Goal: Communication & Community: Ask a question

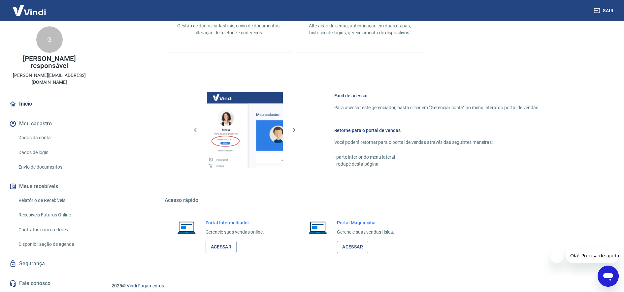
scroll to position [304, 0]
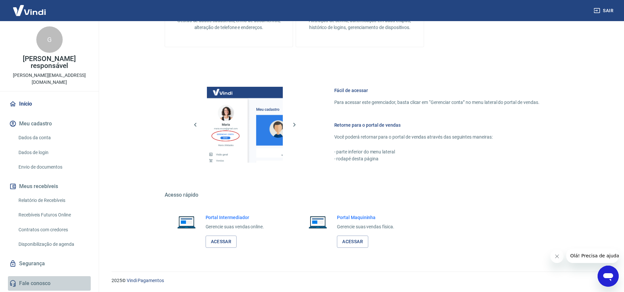
click at [44, 276] on link "Fale conosco" at bounding box center [49, 283] width 83 height 15
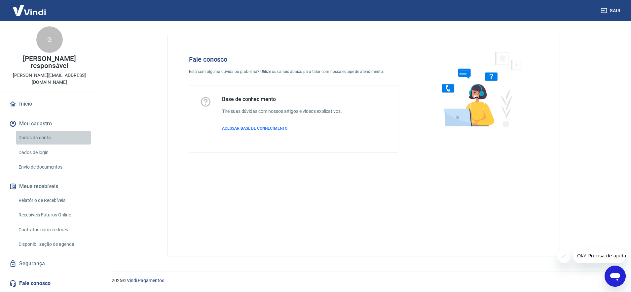
click at [35, 131] on link "Dados da conta" at bounding box center [53, 138] width 75 height 14
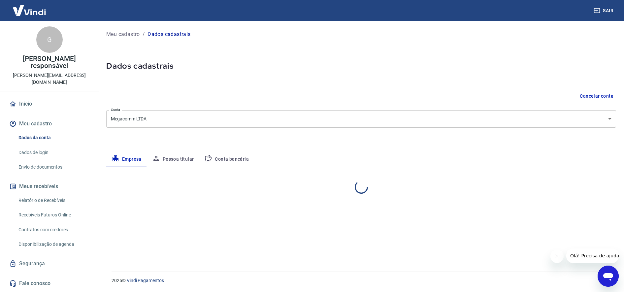
select select "SP"
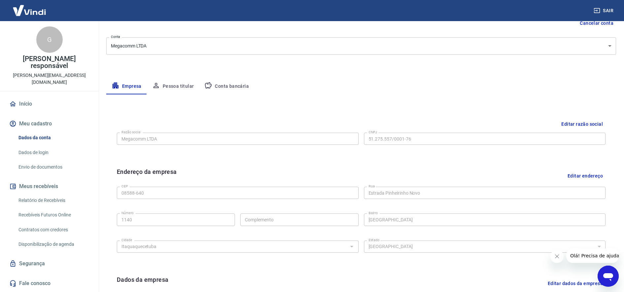
scroll to position [83, 0]
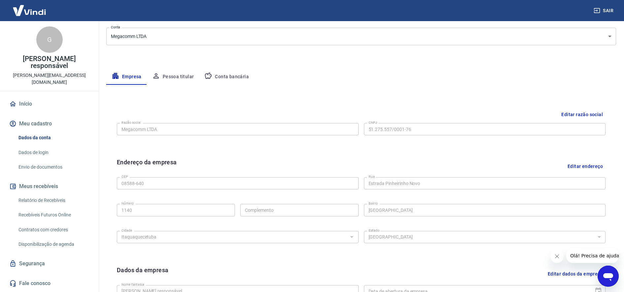
click at [422, 137] on div "Razão social Megacomm LTDA Razão social CNPJ 51.275.557/0001-76 CNPJ" at bounding box center [361, 128] width 489 height 16
click at [558, 117] on div "Editar razão social" at bounding box center [361, 115] width 489 height 12
click at [578, 115] on button "Editar razão social" at bounding box center [582, 115] width 47 height 12
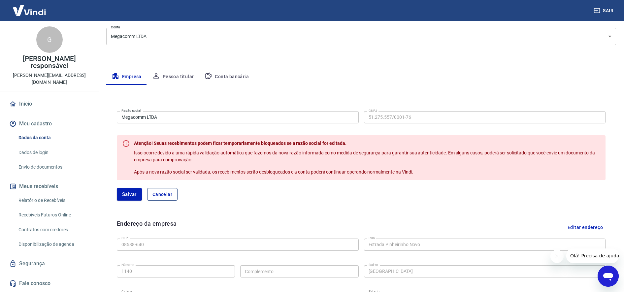
click at [166, 196] on button "Cancelar" at bounding box center [162, 194] width 30 height 13
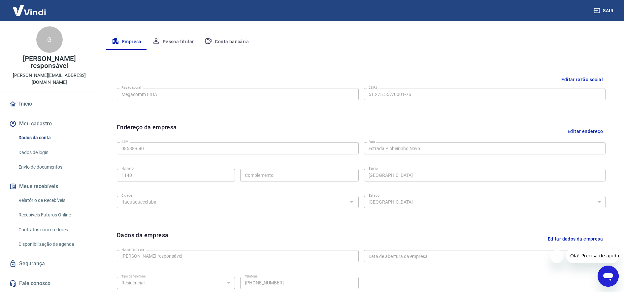
scroll to position [184, 0]
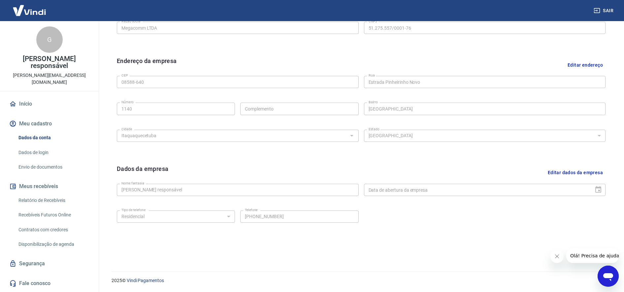
click at [24, 97] on link "Início" at bounding box center [49, 104] width 83 height 15
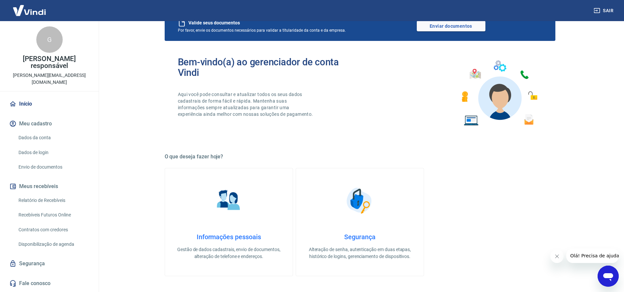
scroll to position [206, 0]
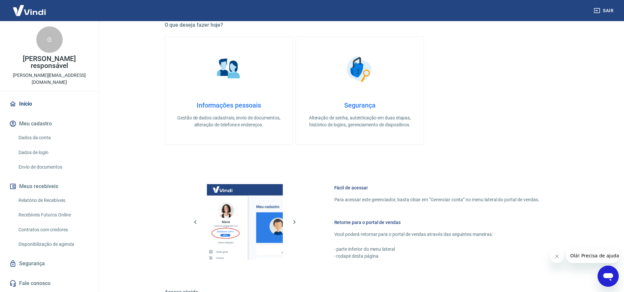
click at [31, 257] on link "Segurança" at bounding box center [49, 264] width 83 height 15
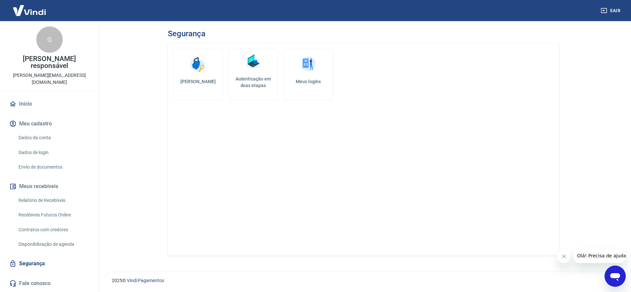
click at [315, 68] on img at bounding box center [308, 64] width 20 height 20
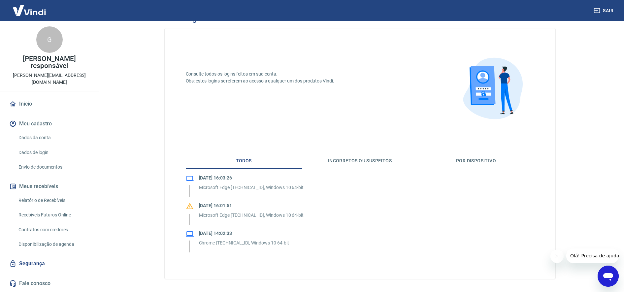
scroll to position [38, 0]
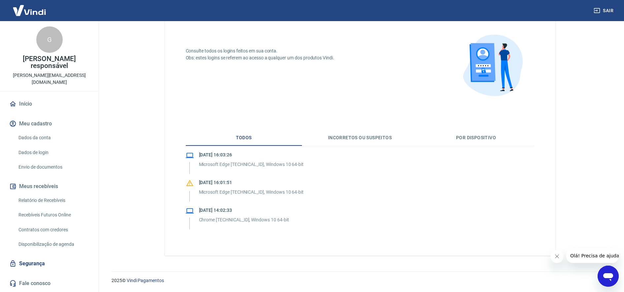
click at [25, 282] on link "Fale conosco" at bounding box center [49, 283] width 83 height 15
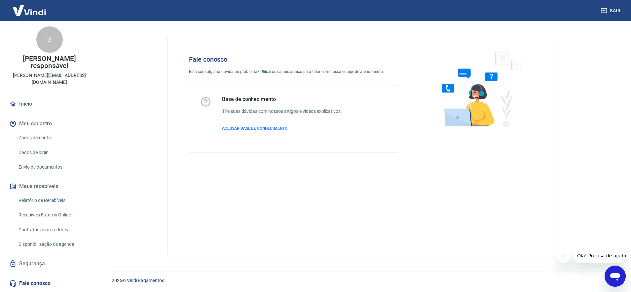
click at [246, 125] on p "ACESSAR BASE DE CONHECIMENTO" at bounding box center [282, 128] width 120 height 6
click at [614, 275] on icon "Abrir janela de mensagens" at bounding box center [615, 277] width 10 height 8
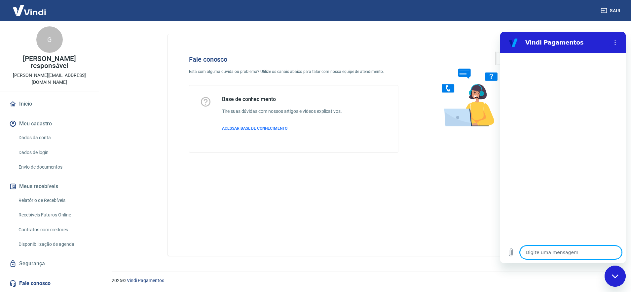
type textarea "b"
type textarea "x"
type textarea "bo"
type textarea "x"
type textarea "boa"
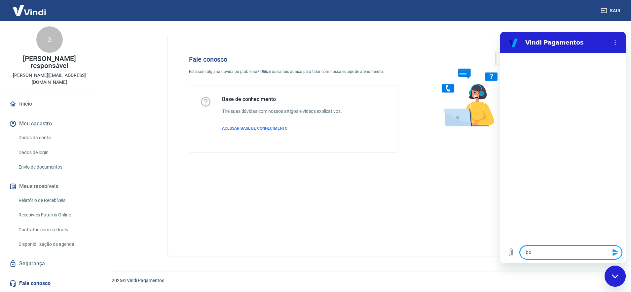
type textarea "x"
type textarea "boa"
type textarea "x"
type textarea "boa t"
type textarea "x"
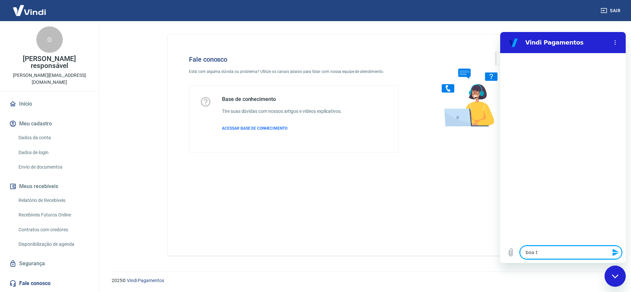
type textarea "boa ta"
type textarea "x"
type textarea "boa tar"
type textarea "x"
type textarea "boa tard"
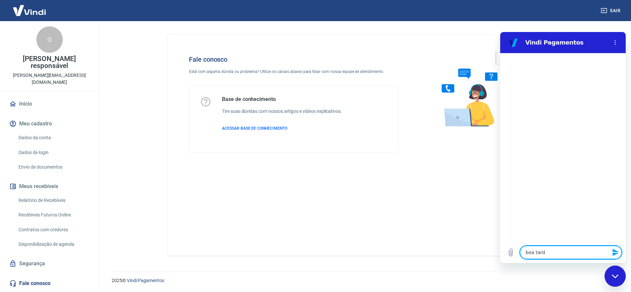
type textarea "x"
type textarea "boa tarde"
type textarea "x"
type textarea "boa tarde,"
type textarea "x"
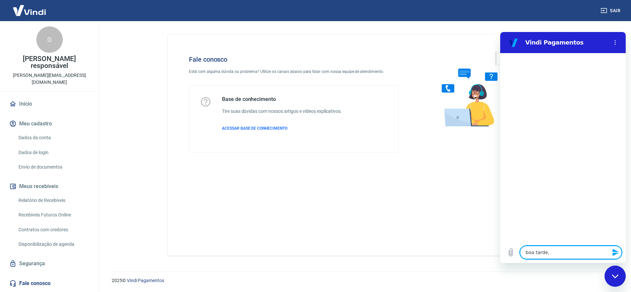
type textarea "boa tarde,"
type textarea "x"
type textarea "boa tarde, p"
type textarea "x"
type textarea "boa tarde, pr"
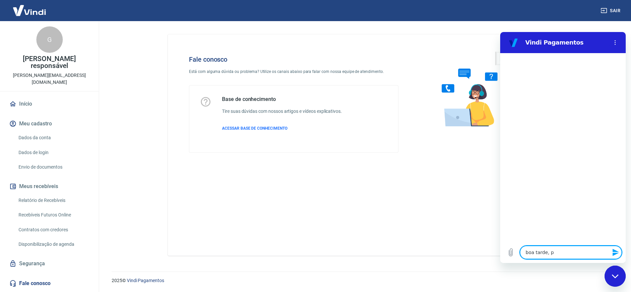
type textarea "x"
type textarea "boa tarde, pre"
type textarea "x"
type textarea "boa tarde, prec"
type textarea "x"
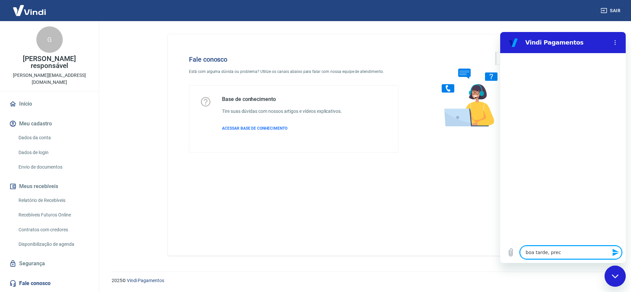
type textarea "boa tarde, preci"
type textarea "x"
type textarea "boa tarde, precis"
type textarea "x"
type textarea "boa tarde, preciso"
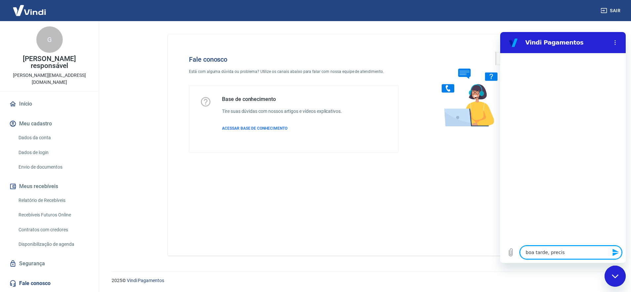
type textarea "x"
type textarea "boa tarde, preciso"
type textarea "x"
type textarea "boa tarde, preciso a"
type textarea "x"
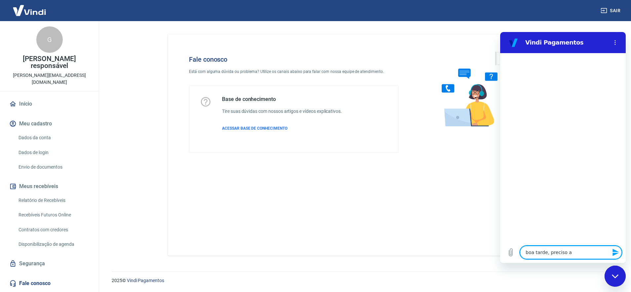
type textarea "boa tarde, preciso ab"
type textarea "x"
type textarea "boa tarde, preciso abr"
type textarea "x"
type textarea "boa tarde, preciso abri"
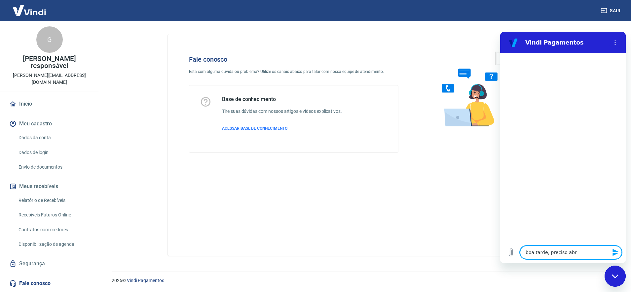
type textarea "x"
type textarea "boa tarde, preciso abrir"
type textarea "x"
type textarea "boa tarde, preciso abrir"
type textarea "x"
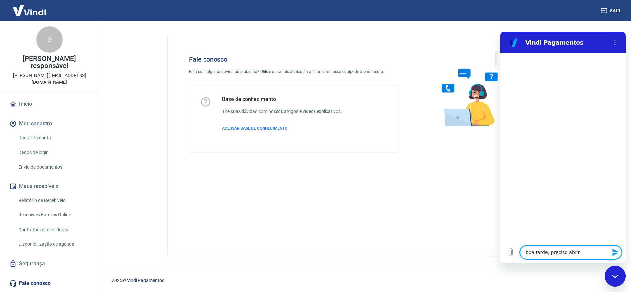
type textarea "boa tarde, preciso abrir c"
type textarea "x"
type textarea "boa tarde, preciso abrir ch"
type textarea "x"
type textarea "boa tarde, preciso abrir cha"
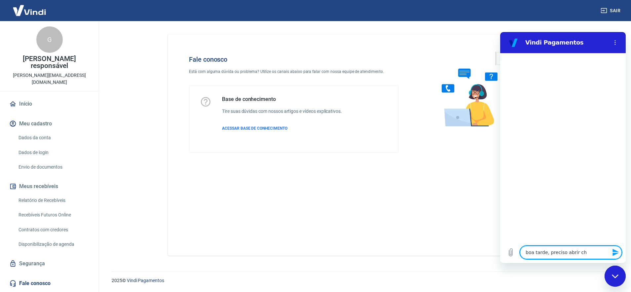
type textarea "x"
type textarea "boa tarde, preciso abrir cham"
type textarea "x"
type textarea "boa tarde, preciso abrir chama"
type textarea "x"
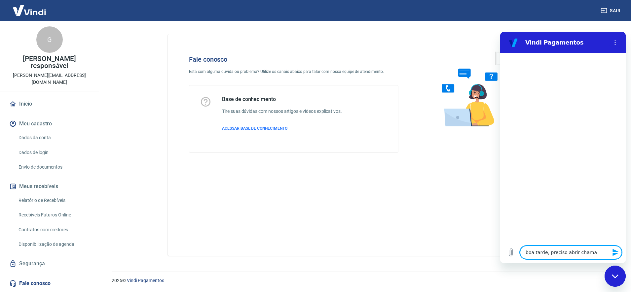
type textarea "boa tarde, preciso abrir chamad"
type textarea "x"
type textarea "boa tarde, preciso abrir chamado"
type textarea "x"
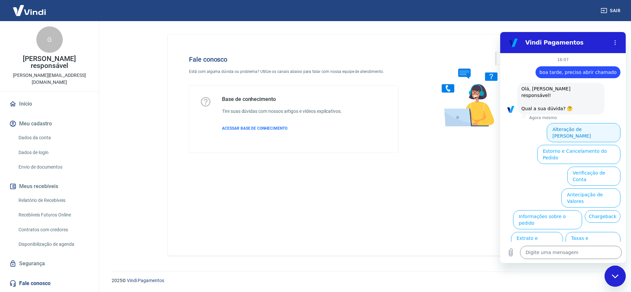
click at [594, 123] on button "Alteração de [PERSON_NAME]" at bounding box center [583, 132] width 74 height 19
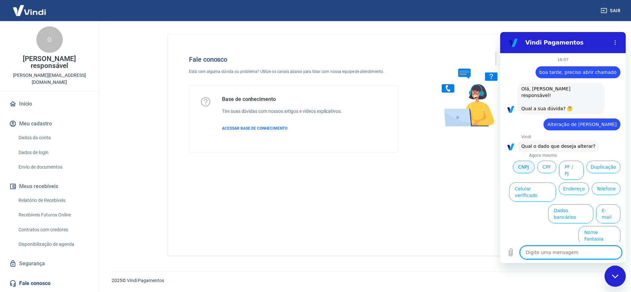
click at [522, 161] on button "CNPJ" at bounding box center [523, 167] width 22 height 13
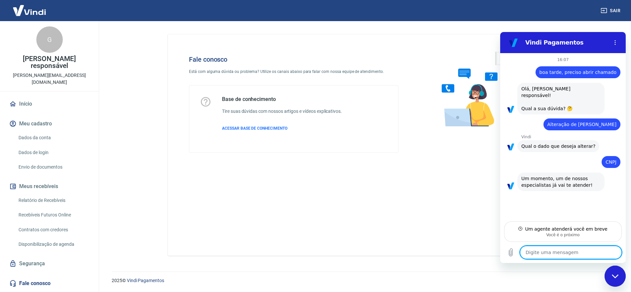
type textarea "x"
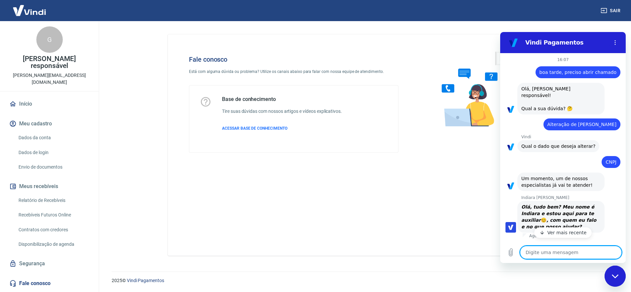
type textarea "b"
type textarea "x"
type textarea "bo"
type textarea "x"
type textarea "boa"
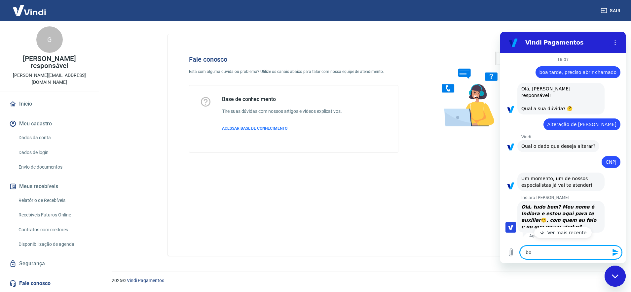
type textarea "x"
type textarea "boa"
type textarea "x"
type textarea "boa t"
type textarea "x"
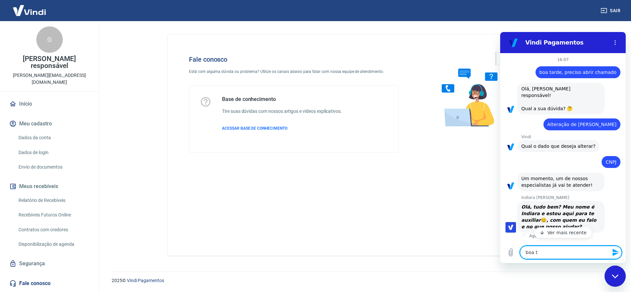
type textarea "boa ta"
type textarea "x"
type textarea "boa tar"
type textarea "x"
type textarea "boa tard"
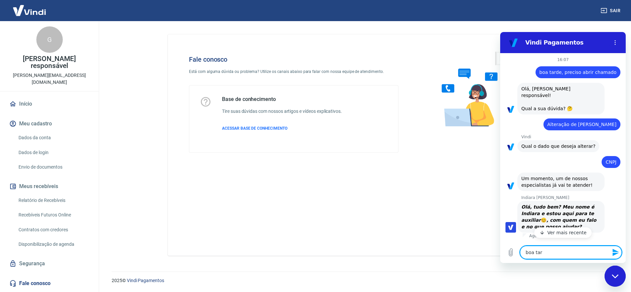
type textarea "x"
type textarea "boa tarde"
type textarea "x"
type textarea "boa tarde,"
type textarea "x"
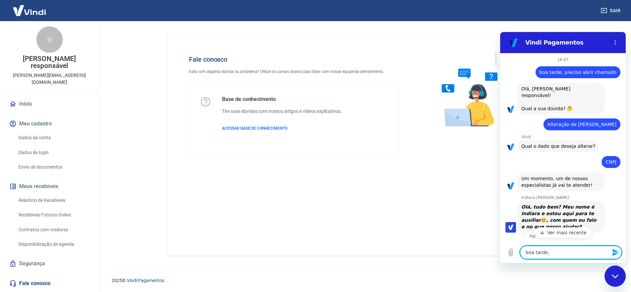
type textarea "boa tarde,"
type textarea "x"
type textarea "boa tarde, s"
type textarea "x"
type textarea "boa tarde, so"
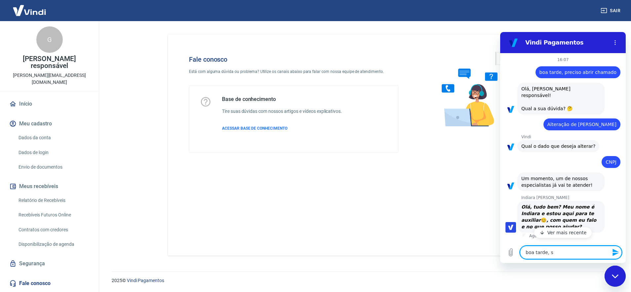
type textarea "x"
type textarea "boa tarde, sou"
type textarea "x"
type textarea "boa tarde, sou"
type textarea "x"
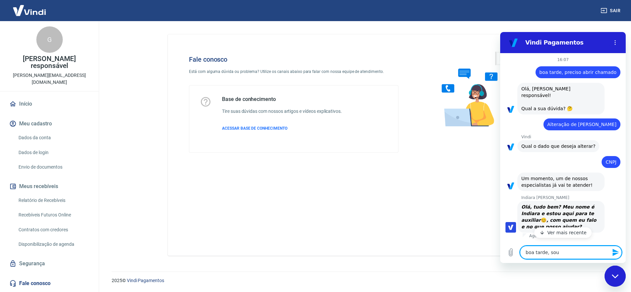
type textarea "boa tarde, sou a"
type textarea "x"
type textarea "boa tarde, sou a"
type textarea "x"
type textarea "boa tarde, sou a C"
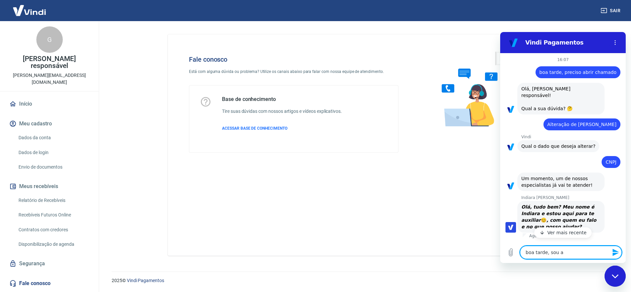
type textarea "x"
type textarea "boa tarde, sou a Ch"
type textarea "x"
type textarea "boa tarde, sou a Cha"
type textarea "x"
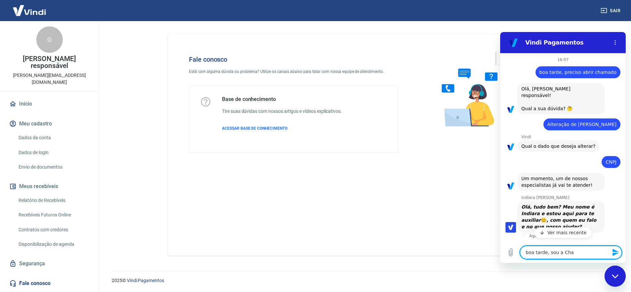
type textarea "boa tarde, sou a Char"
type textarea "x"
type textarea "boa tarde, sou a Charl"
type textarea "x"
type textarea "boa tarde, sou a Charle"
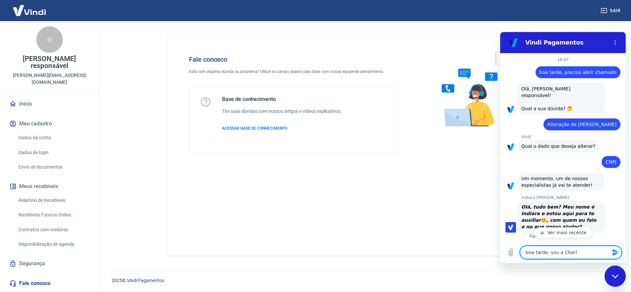
type textarea "x"
type textarea "boa tarde, sou a Charlen"
type textarea "x"
type textarea "boa tarde, sou a [PERSON_NAME]"
type textarea "x"
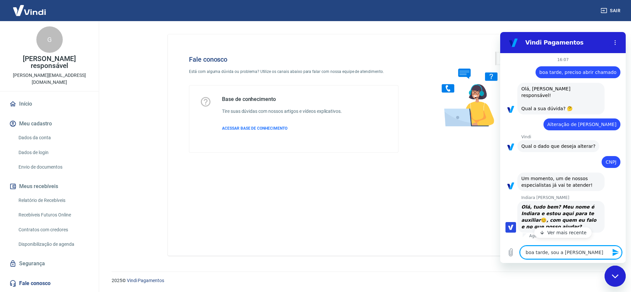
type textarea "boa tarde, sou a [PERSON_NAME],"
type textarea "x"
type textarea "boa tarde, sou a [PERSON_NAME],"
type textarea "x"
type textarea "boa tarde, sou a [PERSON_NAME],"
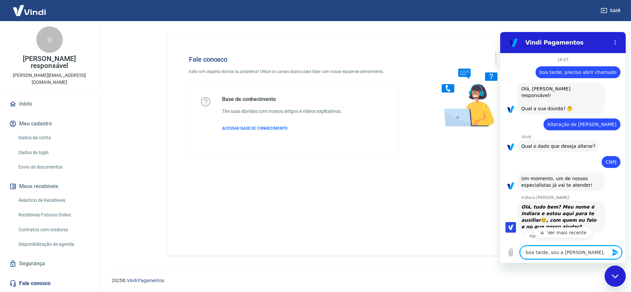
type textarea "x"
type textarea "boa tarde, sou a [PERSON_NAME], p"
type textarea "x"
type textarea "boa tarde, sou a [PERSON_NAME], pr"
type textarea "x"
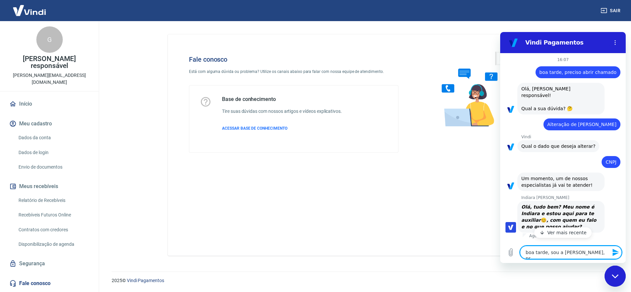
type textarea "boa tarde, sou a [PERSON_NAME], pre"
type textarea "x"
type textarea "boa tarde, sou a [PERSON_NAME], prec"
type textarea "x"
type textarea "boa tarde, sou a [PERSON_NAME], preci"
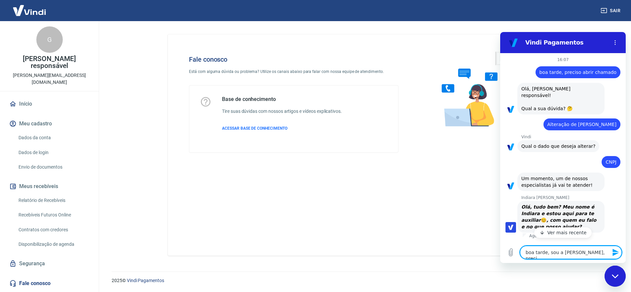
type textarea "x"
type textarea "boa tarde, sou a [PERSON_NAME], precis"
type textarea "x"
type textarea "boa tarde, sou a [PERSON_NAME], preciso"
type textarea "x"
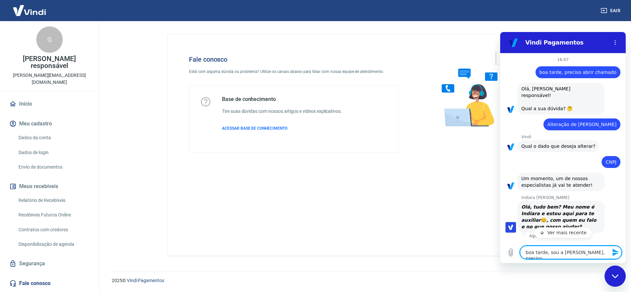
type textarea "boa tarde, sou a [PERSON_NAME], preciso"
type textarea "x"
type textarea "boa tarde, sou a [PERSON_NAME], preciso a"
type textarea "x"
type textarea "boa tarde, sou a [PERSON_NAME], preciso al"
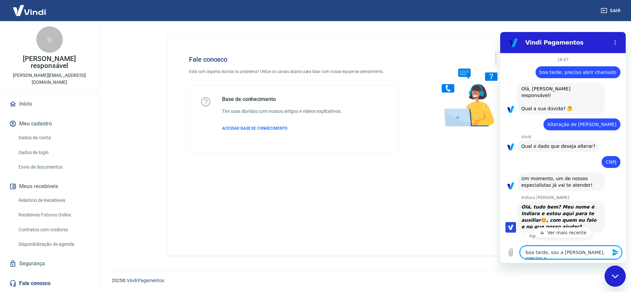
type textarea "x"
type textarea "boa tarde, sou a [PERSON_NAME], preciso alt"
type textarea "x"
type textarea "boa tarde, sou a [PERSON_NAME], preciso alte"
type textarea "x"
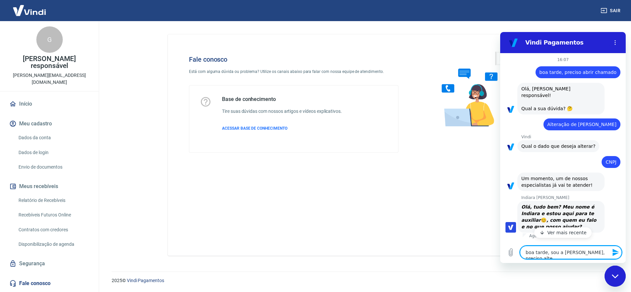
type textarea "boa tarde, sou a [PERSON_NAME], preciso alter"
type textarea "x"
type textarea "boa tarde, sou a [PERSON_NAME], preciso altera"
type textarea "x"
type textarea "boa tarde, sou a [PERSON_NAME], preciso alterar"
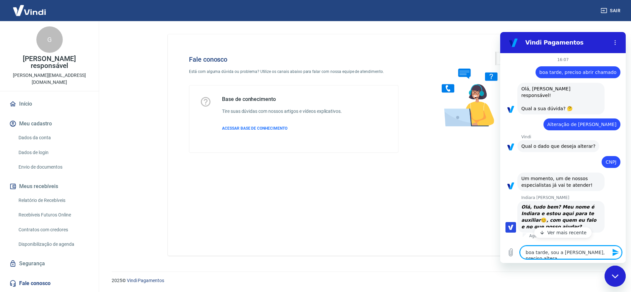
type textarea "x"
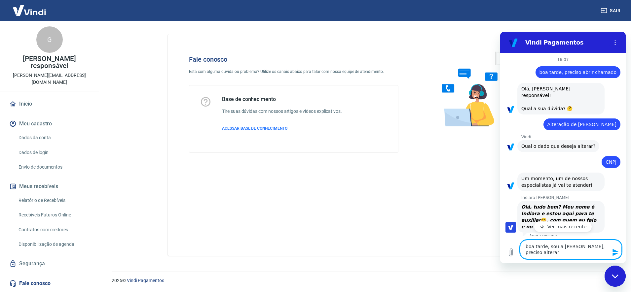
type textarea "boa tarde, sou a [PERSON_NAME], preciso alterar"
type textarea "x"
type textarea "boa tarde, sou a [PERSON_NAME], preciso alterar o"
type textarea "x"
type textarea "boa tarde, sou a [PERSON_NAME], preciso alterar o"
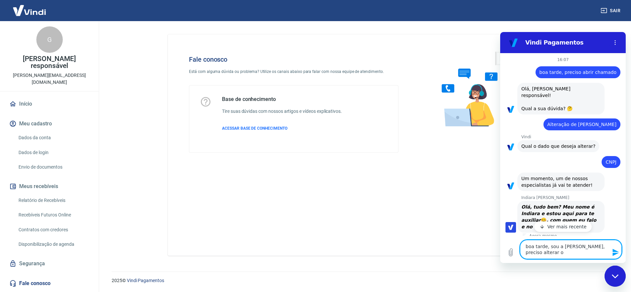
type textarea "x"
type textarea "boa tarde, sou a [PERSON_NAME], preciso alterar o c"
type textarea "x"
type textarea "boa tarde, sou a [PERSON_NAME], preciso alterar o cn"
type textarea "x"
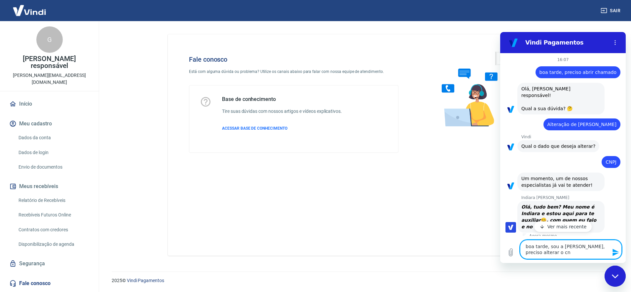
type textarea "boa tarde, sou a [PERSON_NAME], preciso alterar o cnp"
type textarea "x"
type textarea "boa tarde, sou a [PERSON_NAME], preciso alterar o cnpj"
type textarea "x"
type textarea "boa tarde, sou a [PERSON_NAME], preciso alterar o cnpj"
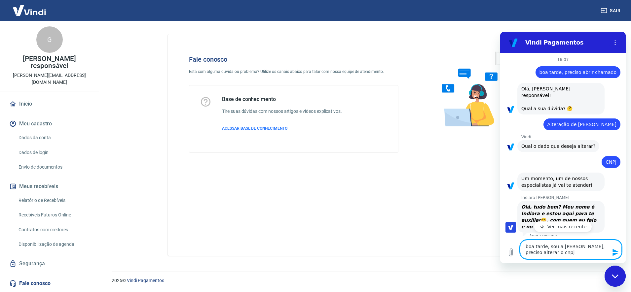
type textarea "x"
type textarea "boa tarde, sou a [PERSON_NAME], preciso alterar o cnpj v"
type textarea "x"
type textarea "boa tarde, sou a [PERSON_NAME], preciso alterar o cnpj vi"
type textarea "x"
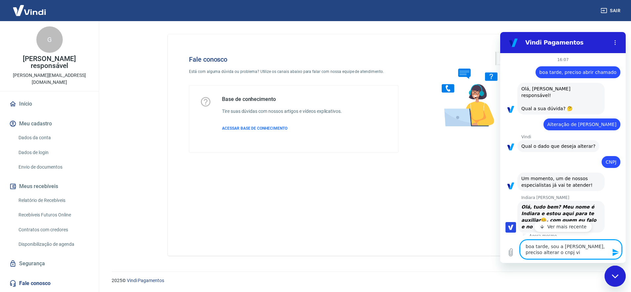
type textarea "boa tarde, sou a [PERSON_NAME], preciso alterar o cnpj vin"
type textarea "x"
type textarea "boa tarde, sou a [PERSON_NAME], preciso alterar o cnpj vinu"
type textarea "x"
type textarea "boa tarde, sou a [PERSON_NAME], preciso alterar o cnpj vin"
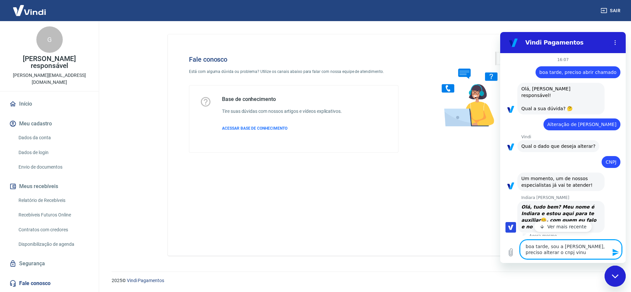
type textarea "x"
type textarea "boa tarde, sou a [PERSON_NAME], preciso alterar o cnpj vinc"
type textarea "x"
type textarea "boa tarde, sou a [PERSON_NAME], preciso alterar o [PERSON_NAME]"
type textarea "x"
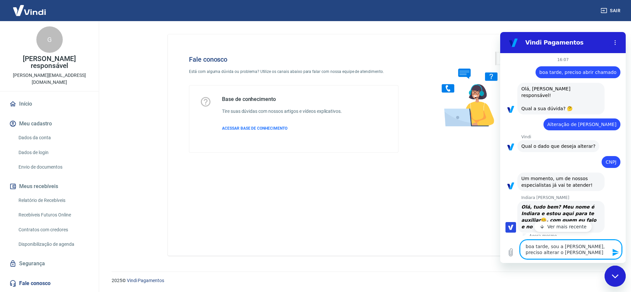
type textarea "boa tarde, sou a [PERSON_NAME], preciso alterar o cnpj vincul"
type textarea "x"
type textarea "boa tarde, sou a [PERSON_NAME], preciso alterar o cnpj vincula"
type textarea "x"
type textarea "boa tarde, sou a [PERSON_NAME], preciso alterar o cnpj vinculad"
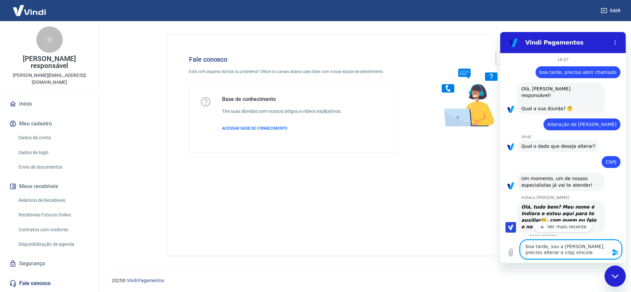
type textarea "x"
type textarea "boa tarde, sou a [PERSON_NAME], preciso alterar o cnpj vinculado"
type textarea "x"
type textarea "boa tarde, sou a [PERSON_NAME], preciso alterar o cnpj vinculado"
type textarea "x"
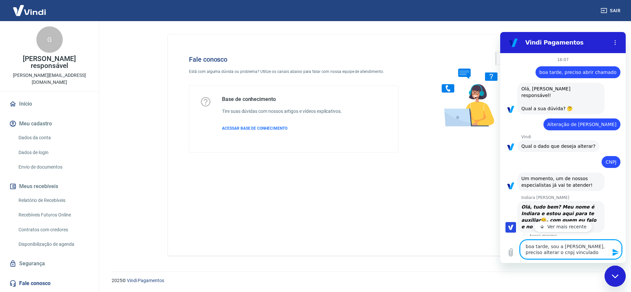
type textarea "boa tarde, sou a [PERSON_NAME], preciso alterar o cnpj vinculado n"
type textarea "x"
type textarea "boa tarde, sou a [PERSON_NAME], preciso alterar o cnpj vinculado na"
type textarea "x"
type textarea "boa tarde, sou a [PERSON_NAME], preciso alterar o cnpj vinculado na"
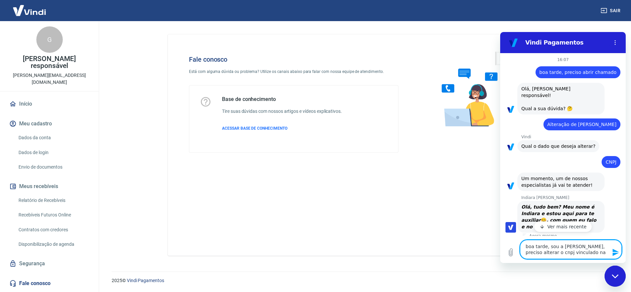
type textarea "x"
type textarea "boa tarde, sou a [PERSON_NAME], preciso alterar o cnpj vinculado na v"
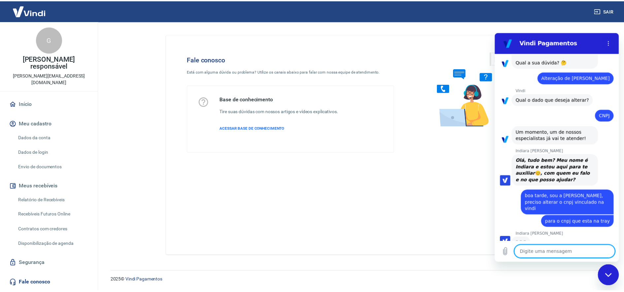
scroll to position [46, 0]
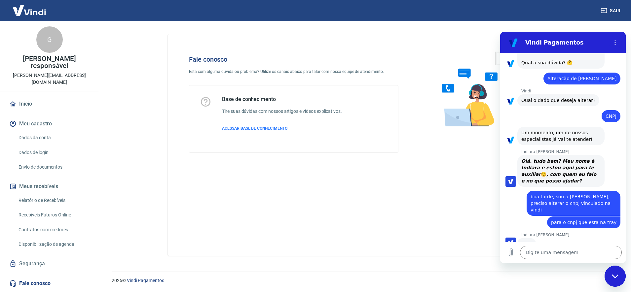
click at [36, 117] on button "Meu cadastro" at bounding box center [49, 124] width 83 height 15
click at [40, 131] on link "Dados da conta" at bounding box center [53, 138] width 75 height 14
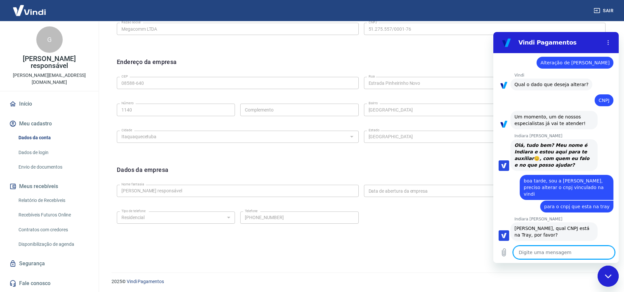
scroll to position [184, 0]
click at [561, 248] on textarea at bounding box center [564, 252] width 102 height 13
click at [525, 250] on textarea "58155132000172" at bounding box center [564, 252] width 102 height 13
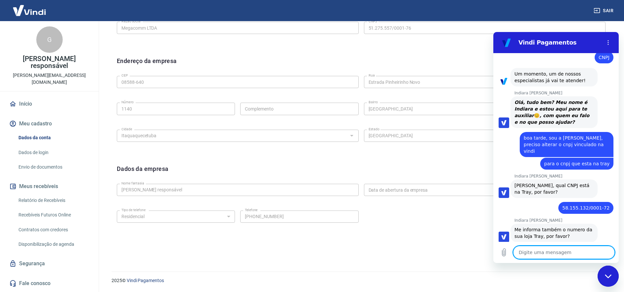
scroll to position [106, 0]
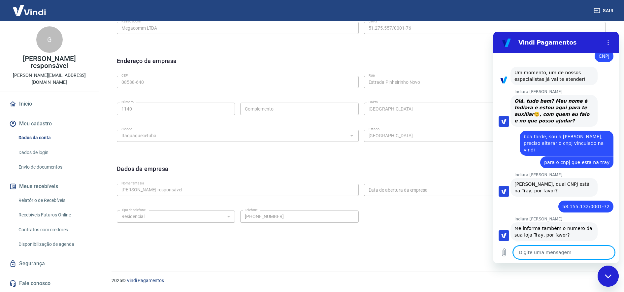
paste textarea "LOJA: 1358545"
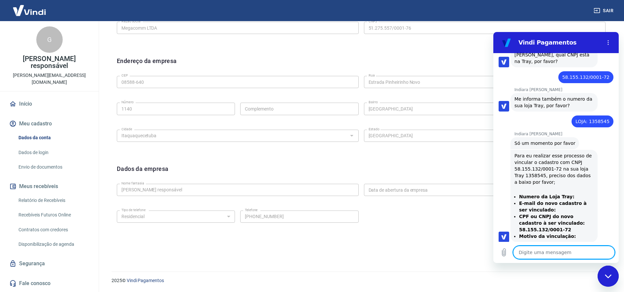
scroll to position [237, 0]
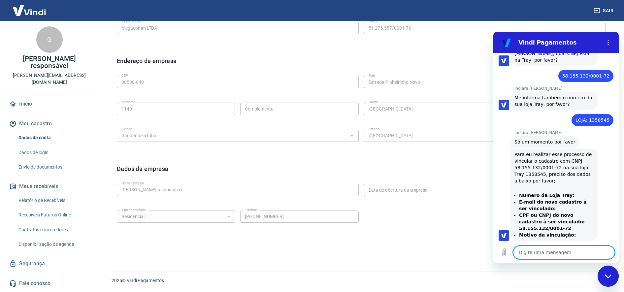
click at [568, 192] on li "Numero da Loja Tray:" at bounding box center [556, 195] width 75 height 7
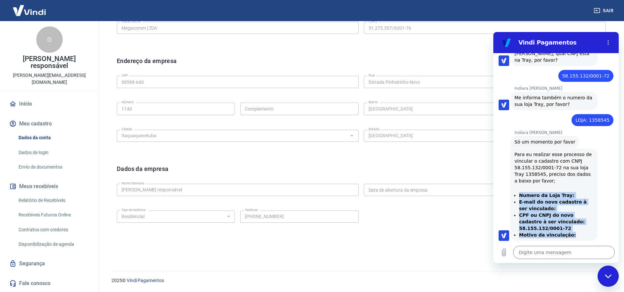
drag, startPoint x: 519, startPoint y: 188, endPoint x: 574, endPoint y: 229, distance: 68.6
click at [574, 229] on ul "Numero da Loja Tray: E-mail do novo cadastro à ser vinculado: CPF ou CNPJ do no…" at bounding box center [554, 215] width 79 height 46
copy ul "Numero da Loja Tray: E-mail do novo cadastro à ser vinculado: CPF ou CNPJ do no…"
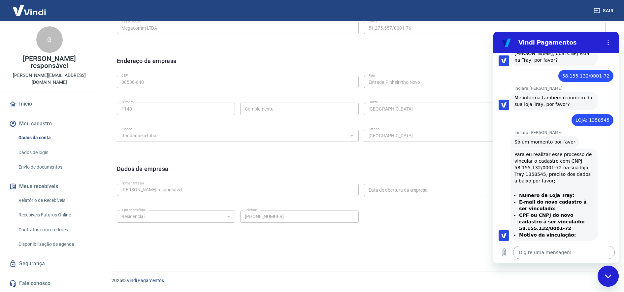
click at [535, 249] on textarea at bounding box center [564, 252] width 102 height 13
paste textarea "Numero da Loja Tray: E-mail do novo cadastro à ser vinculado: CPF ou CNPJ do no…"
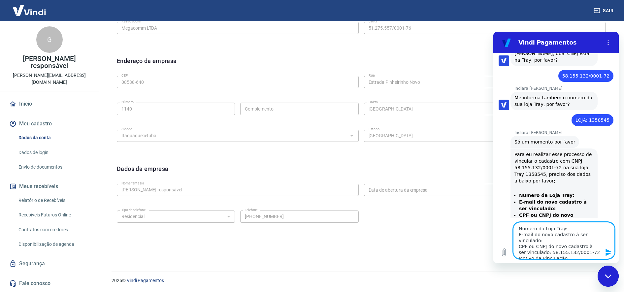
click at [583, 228] on textarea "Numero da Loja Tray: E-mail do novo cadastro à ser vinculado: CPF ou CNPJ do no…" at bounding box center [564, 240] width 102 height 37
click at [602, 235] on textarea "Numero da Loja Tray: 1358545 E-mail do novo cadastro à ser vinculado: CPF ou CN…" at bounding box center [564, 240] width 102 height 37
click at [575, 254] on textarea "Numero da Loja Tray: 1358545 E-mail do novo cadastro à ser vinculado:[EMAIL_ADD…" at bounding box center [564, 240] width 102 height 37
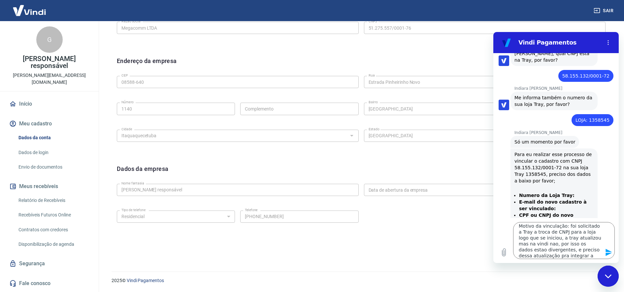
click at [610, 252] on icon "Enviar mensagem" at bounding box center [609, 252] width 6 height 7
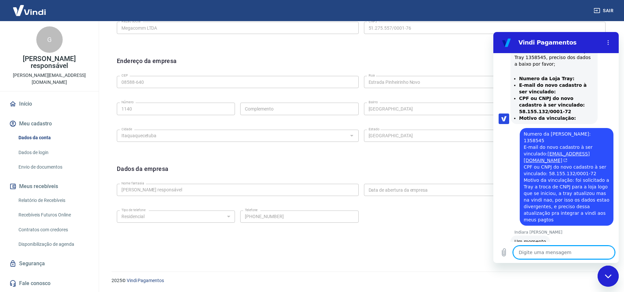
scroll to position [392, 0]
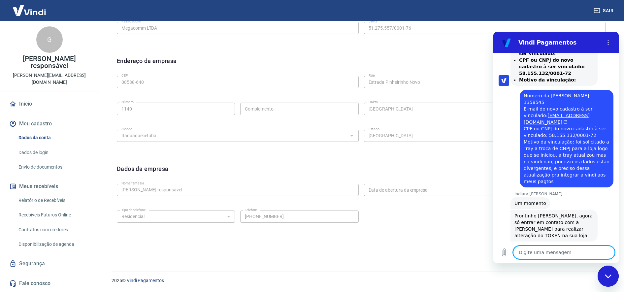
click at [555, 251] on textarea at bounding box center [564, 252] width 102 height 13
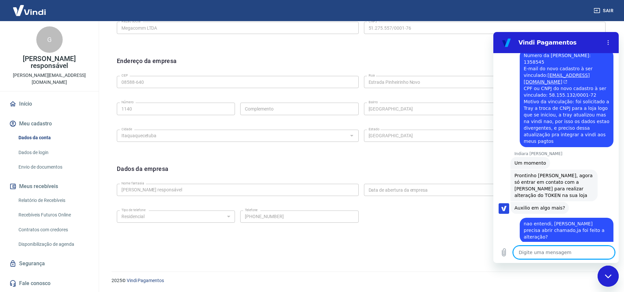
scroll to position [433, 0]
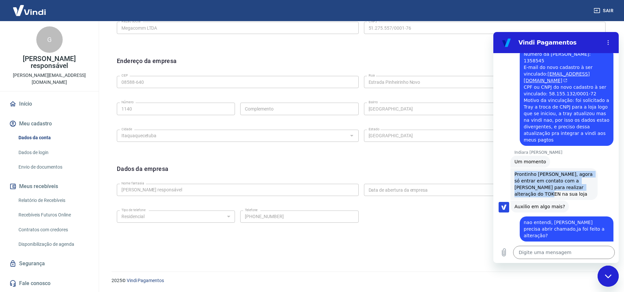
drag, startPoint x: 580, startPoint y: 175, endPoint x: 516, endPoint y: 164, distance: 65.7
click at [516, 168] on div "Indiara [PERSON_NAME] diz: [PERSON_NAME] [PERSON_NAME], agora só entrar em cont…" at bounding box center [554, 184] width 87 height 32
copy span "Prontinho [PERSON_NAME], agora só entrar em contato com a [PERSON_NAME] para re…"
click at [427, 258] on div "Meu cadastro / Dados cadastrais Dados cadastrais Cancelar conta Conta Megacomm …" at bounding box center [361, 50] width 526 height 427
click at [610, 42] on icon "Menu de opções" at bounding box center [608, 42] width 5 height 5
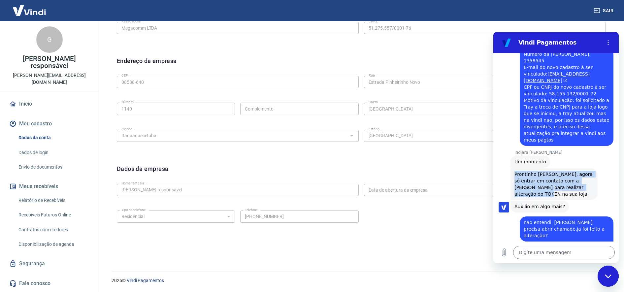
click at [28, 97] on link "Início" at bounding box center [49, 104] width 83 height 15
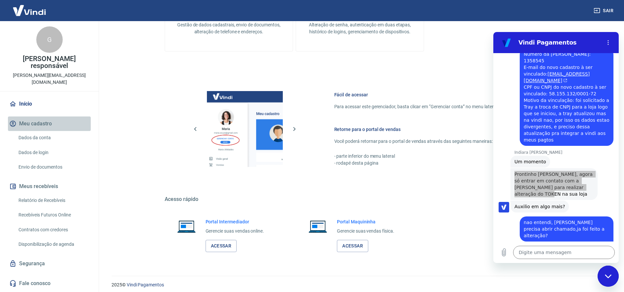
click at [31, 117] on button "Meu cadastro" at bounding box center [49, 124] width 83 height 15
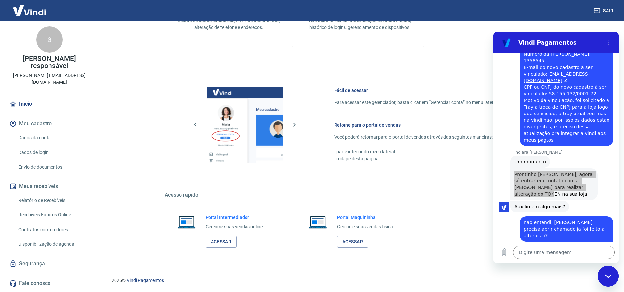
click at [24, 132] on link "Dados da conta" at bounding box center [53, 138] width 75 height 14
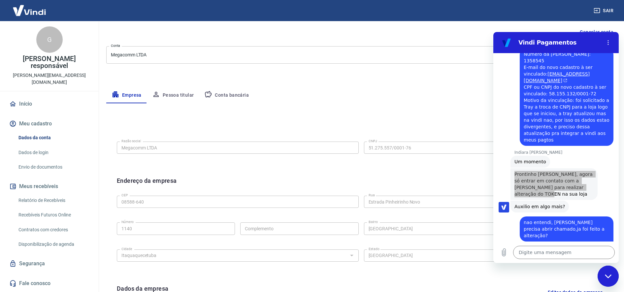
scroll to position [83, 0]
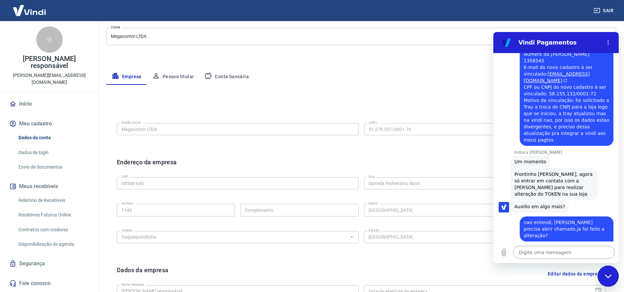
click at [536, 252] on textarea at bounding box center [564, 252] width 102 height 13
click at [537, 253] on textarea at bounding box center [564, 252] width 102 height 13
click at [504, 252] on icon "Carregar arquivo" at bounding box center [504, 253] width 8 height 8
click at [504, 251] on icon "Carregar arquivo" at bounding box center [504, 253] width 8 height 8
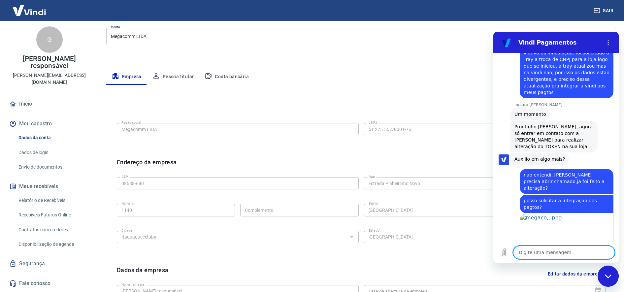
scroll to position [482, 0]
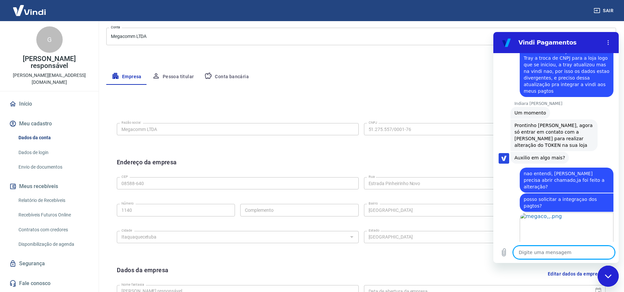
click at [562, 246] on textarea at bounding box center [564, 252] width 102 height 13
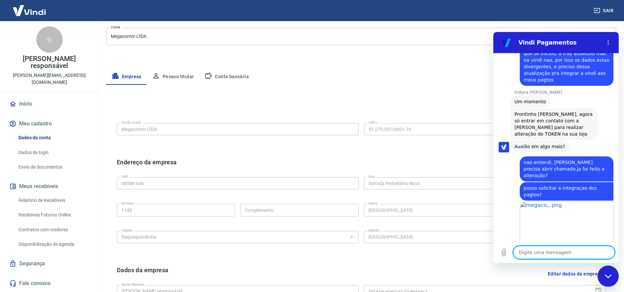
scroll to position [495, 0]
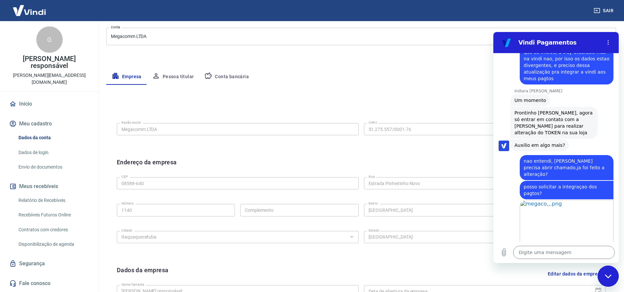
click at [578, 210] on html "Sair G [PERSON_NAME] responsável [PERSON_NAME][EMAIL_ADDRESS][DOMAIN_NAME] [PER…" at bounding box center [312, 63] width 624 height 292
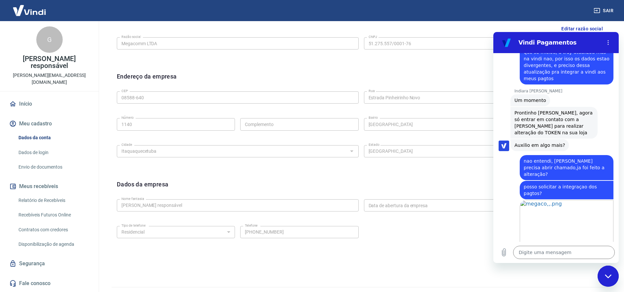
scroll to position [184, 0]
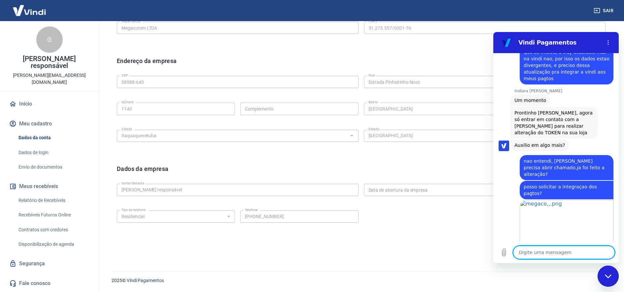
click at [562, 253] on textarea at bounding box center [564, 252] width 102 height 13
click at [591, 256] on textarea "preciso que seja alterado para" at bounding box center [564, 252] width 102 height 13
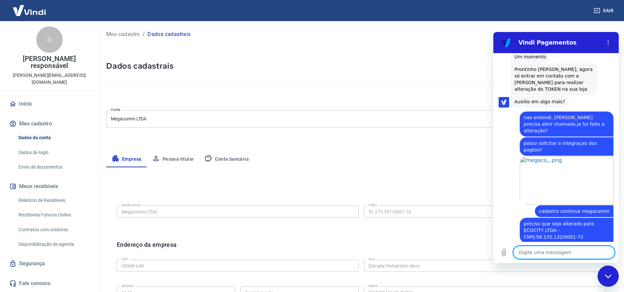
scroll to position [540, 0]
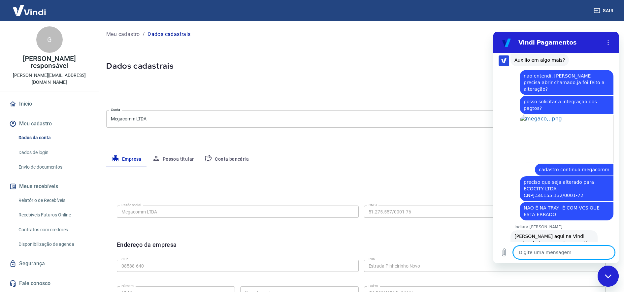
click at [555, 255] on textarea at bounding box center [564, 252] width 102 height 13
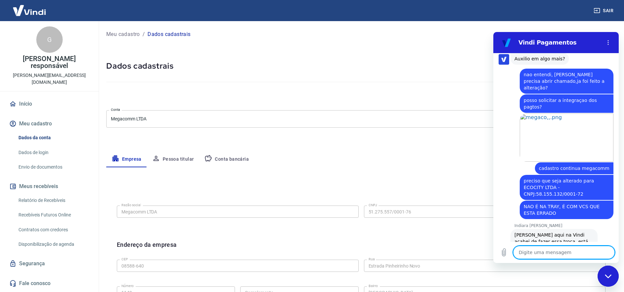
click at [558, 254] on textarea at bounding box center [564, 252] width 102 height 13
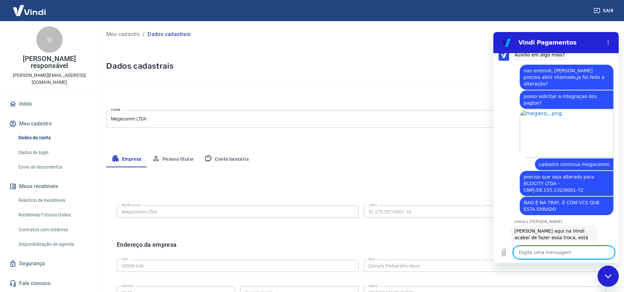
scroll to position [585, 0]
click at [553, 256] on textarea at bounding box center [564, 252] width 102 height 13
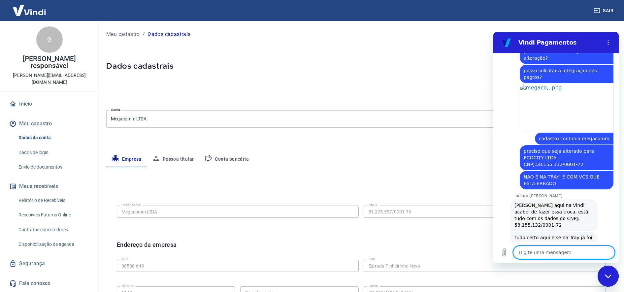
scroll to position [610, 0]
click at [550, 253] on textarea at bounding box center [564, 252] width 102 height 13
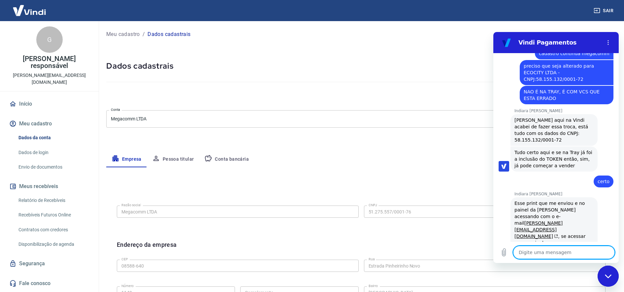
scroll to position [698, 0]
click at [553, 252] on textarea at bounding box center [564, 252] width 102 height 13
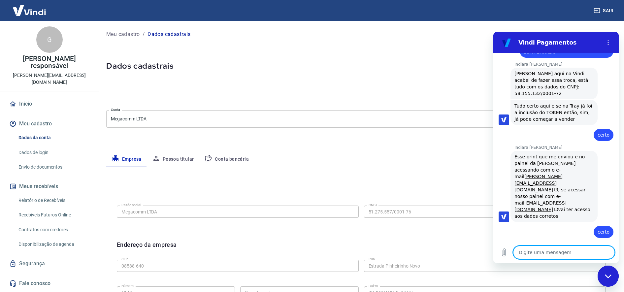
scroll to position [755, 0]
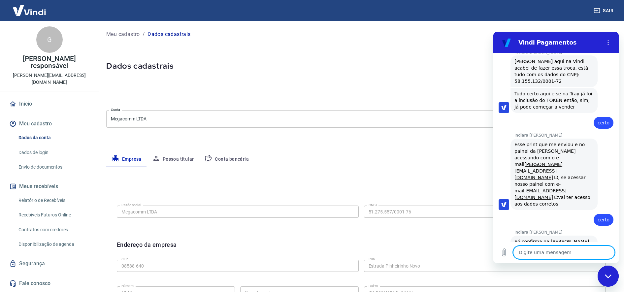
click at [551, 248] on textarea at bounding box center [564, 252] width 102 height 13
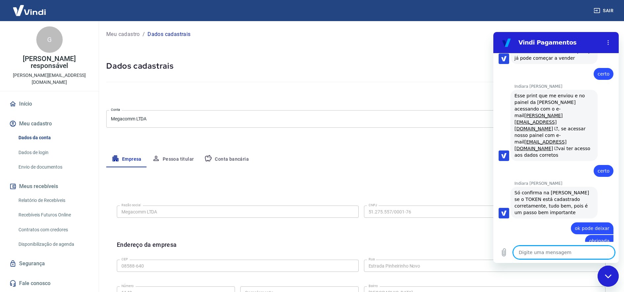
scroll to position [805, 0]
click at [570, 252] on textarea at bounding box center [564, 252] width 102 height 13
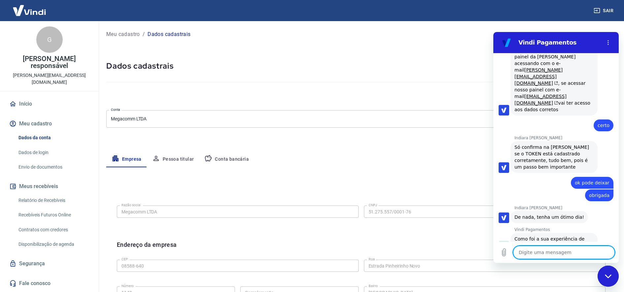
scroll to position [893, 0]
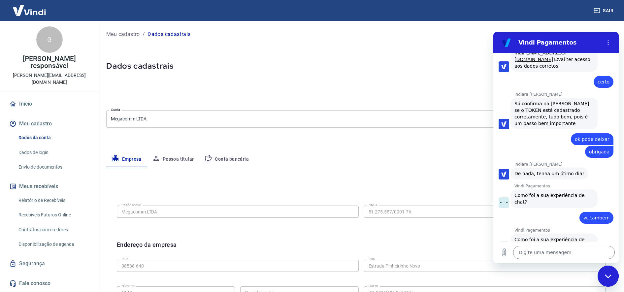
click at [563, 261] on button "Boa 👍" at bounding box center [568, 270] width 27 height 19
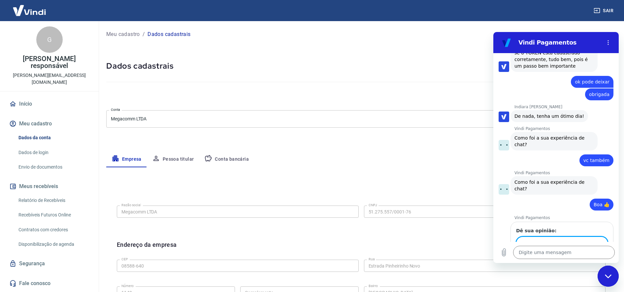
scroll to position [950, 0]
click at [609, 7] on button "Sair" at bounding box center [605, 11] width 24 height 12
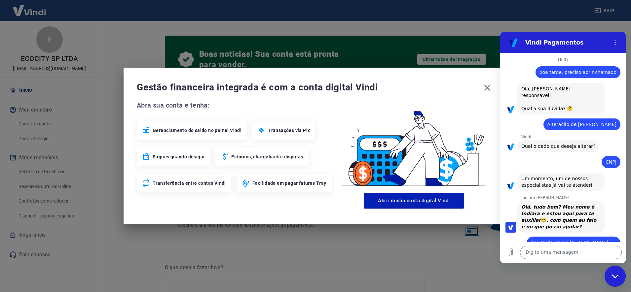
scroll to position [949, 0]
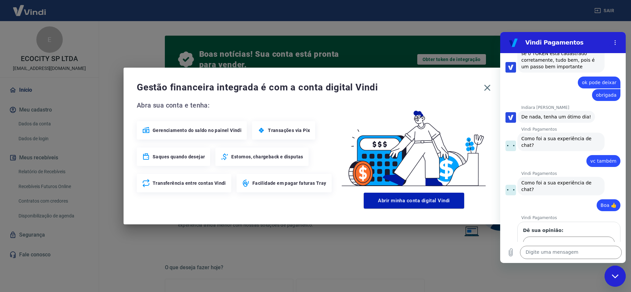
type textarea "x"
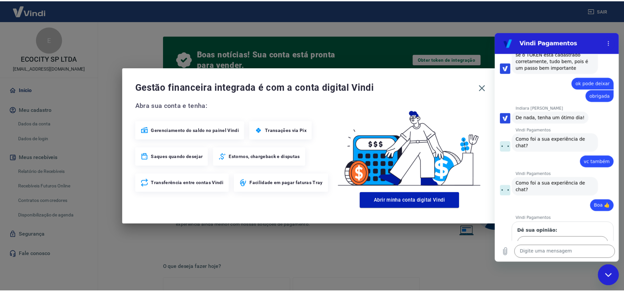
scroll to position [950, 0]
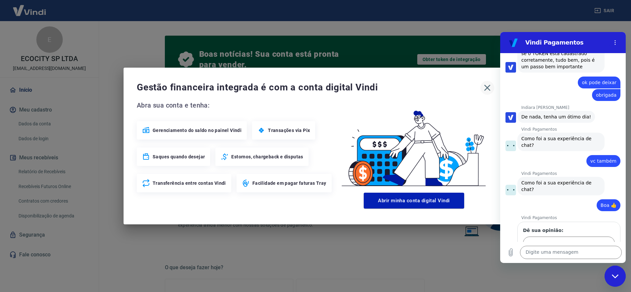
click at [483, 90] on icon "button" at bounding box center [487, 88] width 11 height 11
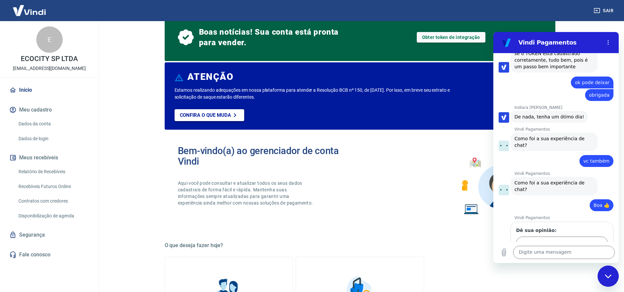
scroll to position [41, 0]
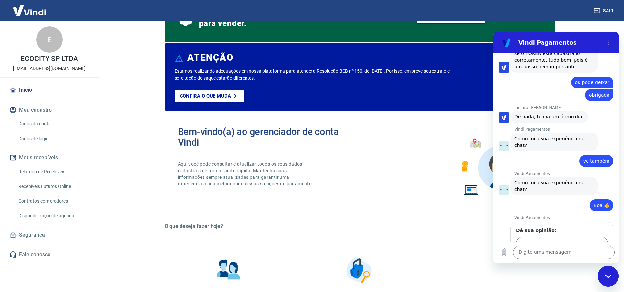
click at [36, 112] on button "Meu cadastro" at bounding box center [49, 110] width 83 height 15
click at [40, 125] on link "Dados da conta" at bounding box center [53, 124] width 75 height 14
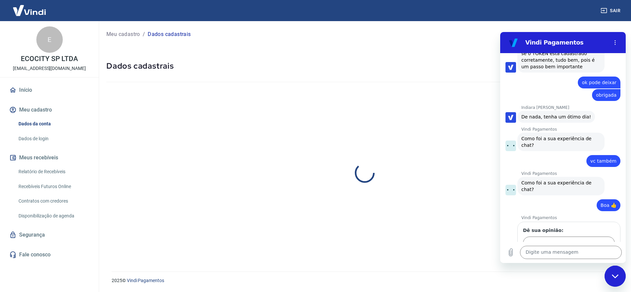
select select "SP"
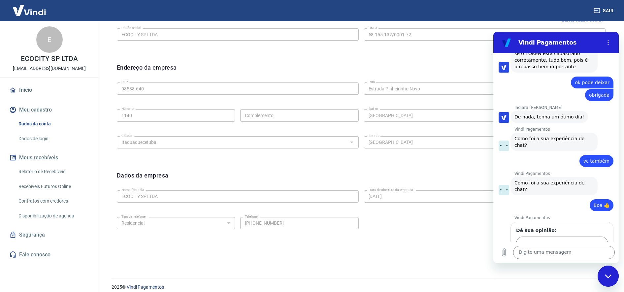
scroll to position [184, 0]
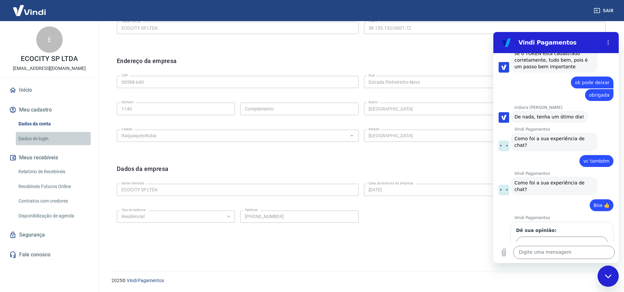
click at [46, 138] on link "Dados de login" at bounding box center [53, 139] width 75 height 14
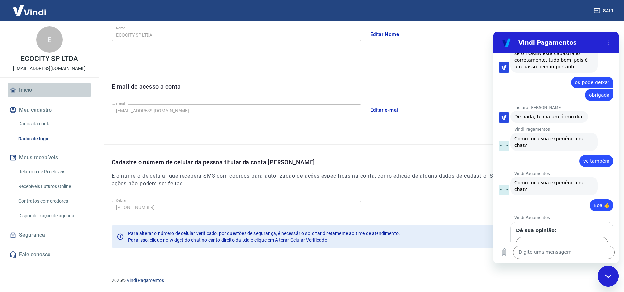
click at [37, 91] on link "Início" at bounding box center [49, 90] width 83 height 15
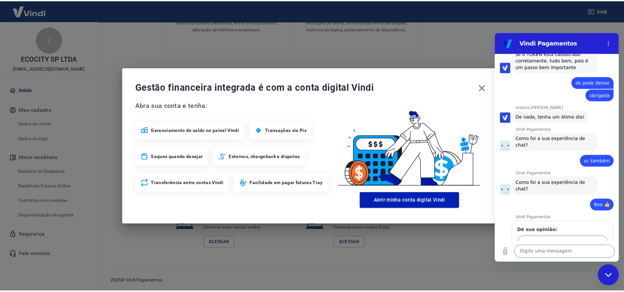
scroll to position [340, 0]
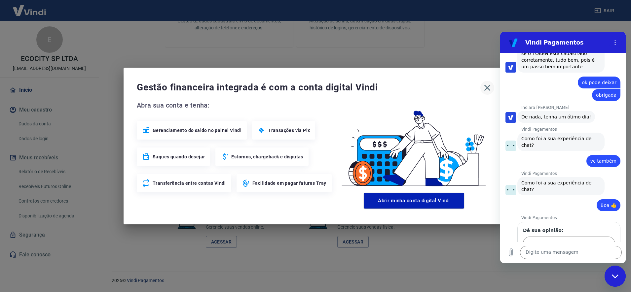
click at [487, 87] on icon "button" at bounding box center [487, 88] width 6 height 6
